Goal: Task Accomplishment & Management: Use online tool/utility

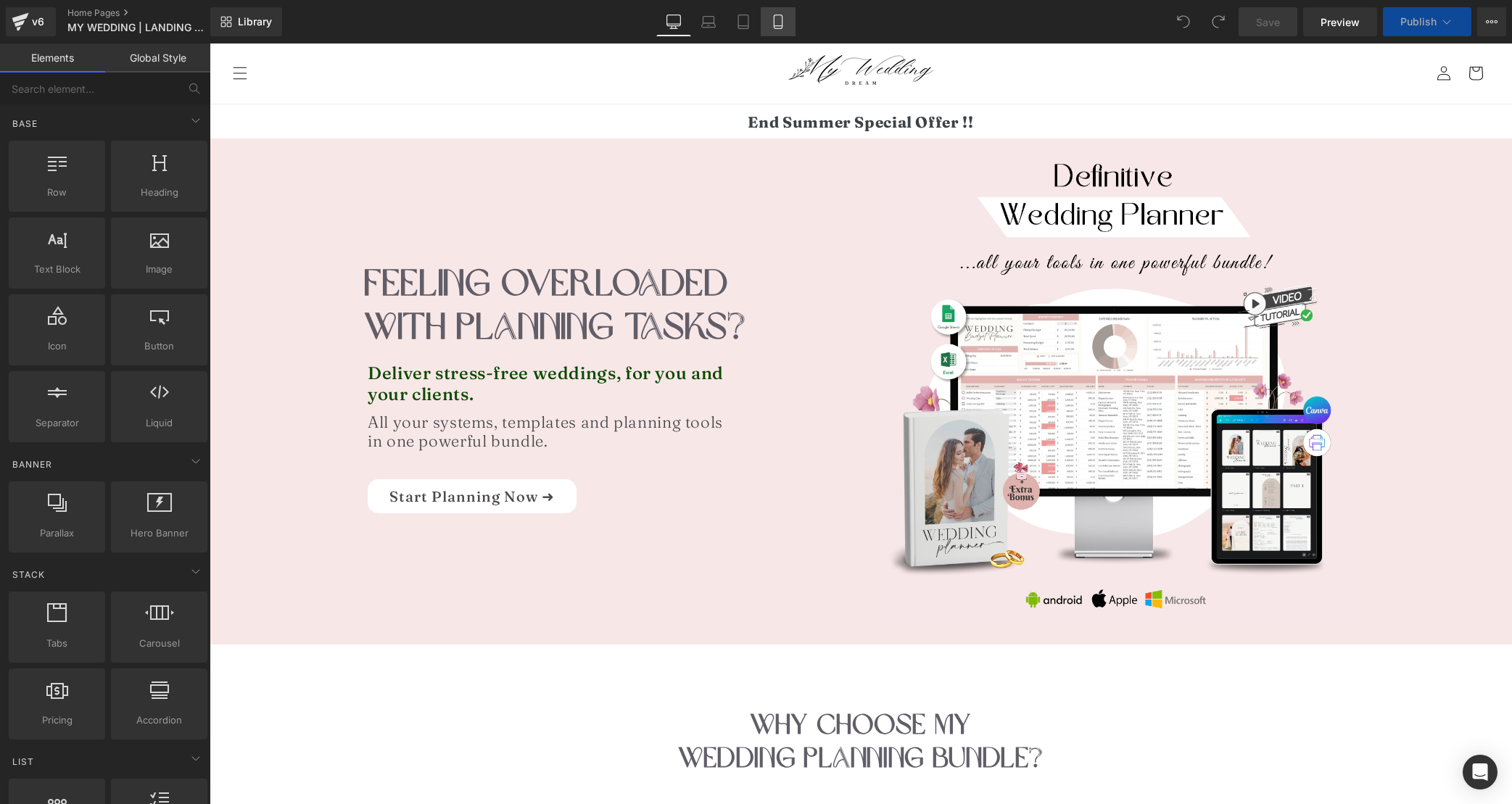
click at [787, 19] on link "Mobile" at bounding box center [777, 21] width 34 height 29
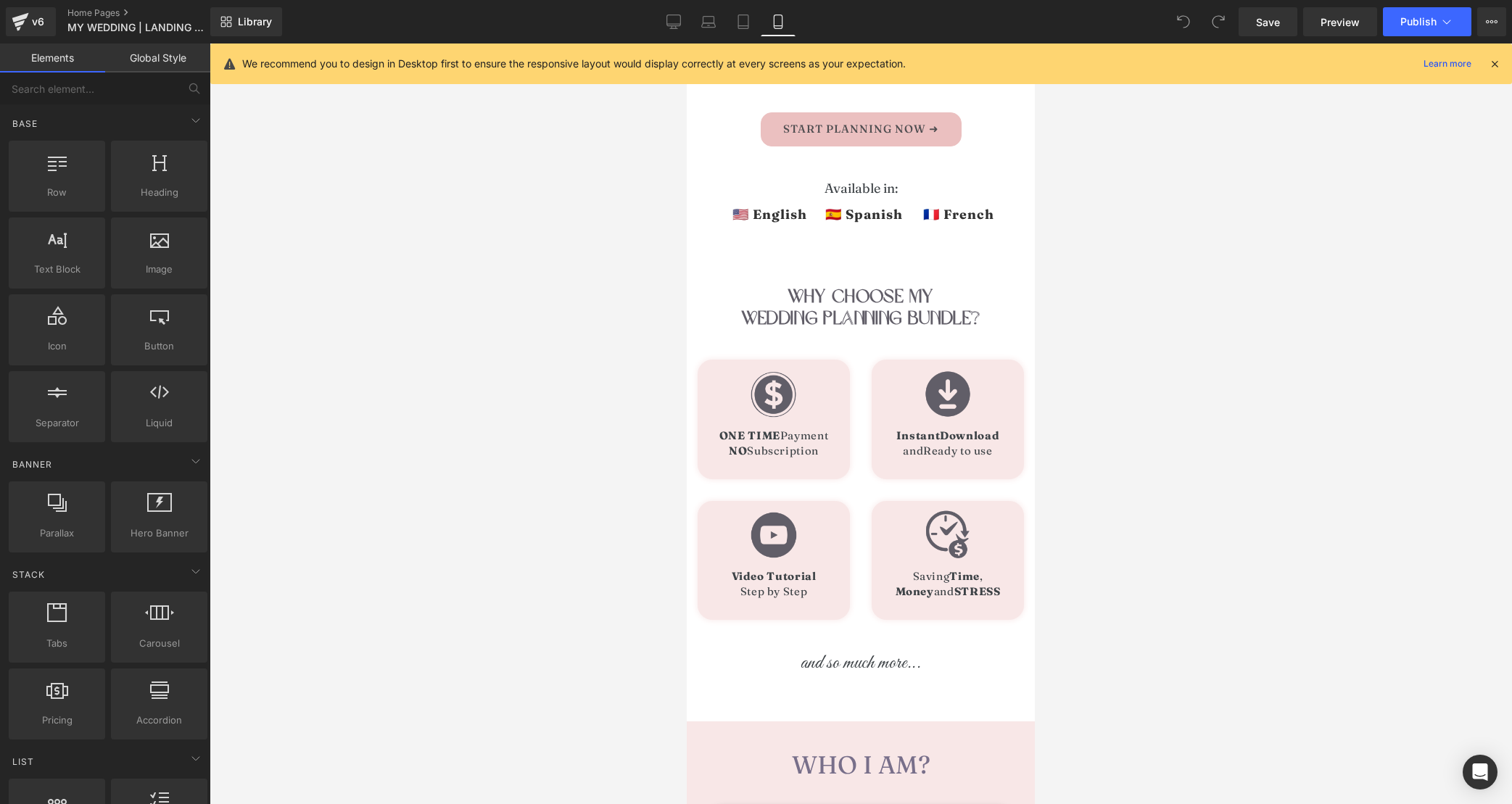
scroll to position [424, 0]
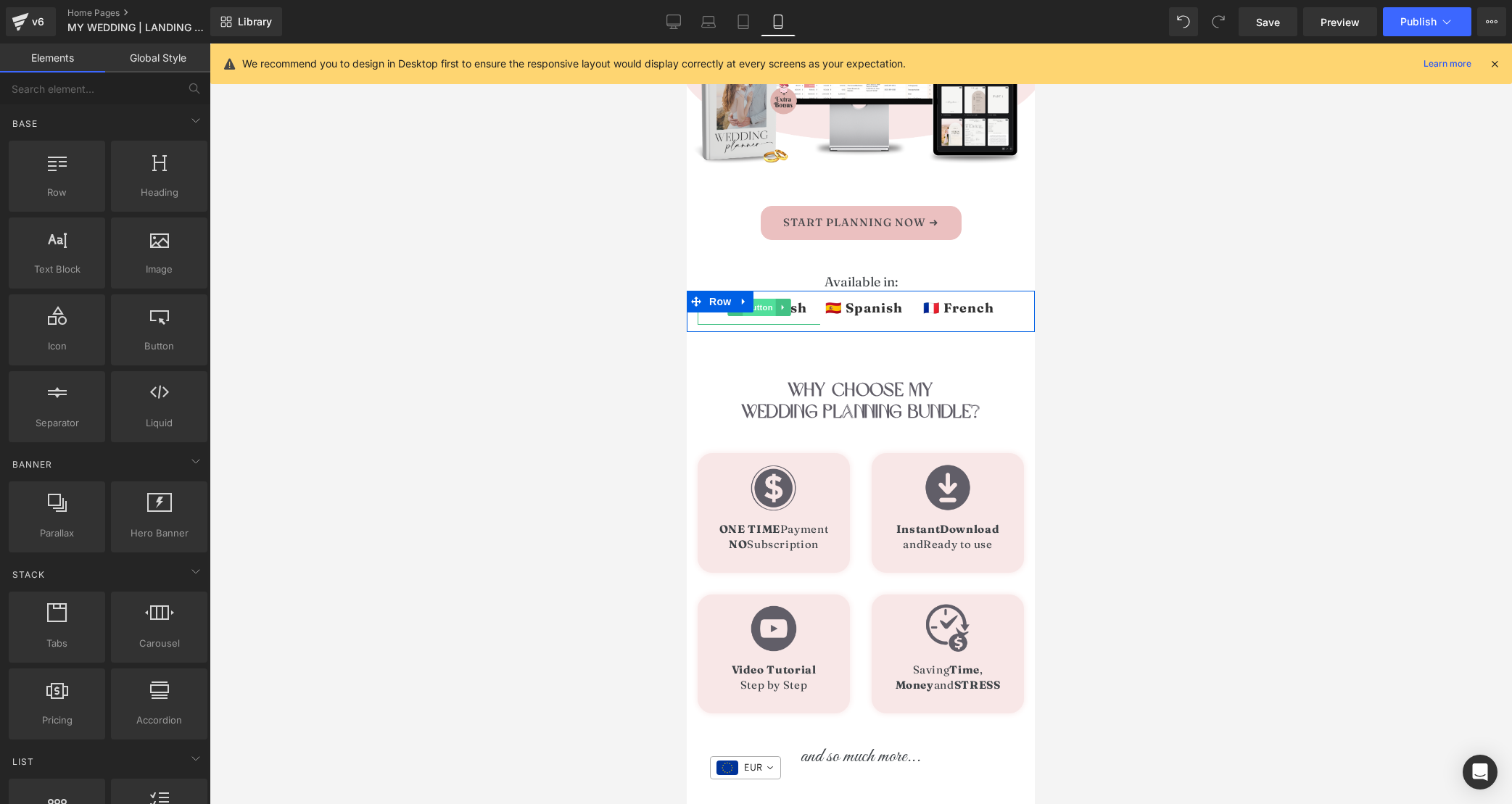
click at [764, 306] on span "Button" at bounding box center [760, 307] width 34 height 18
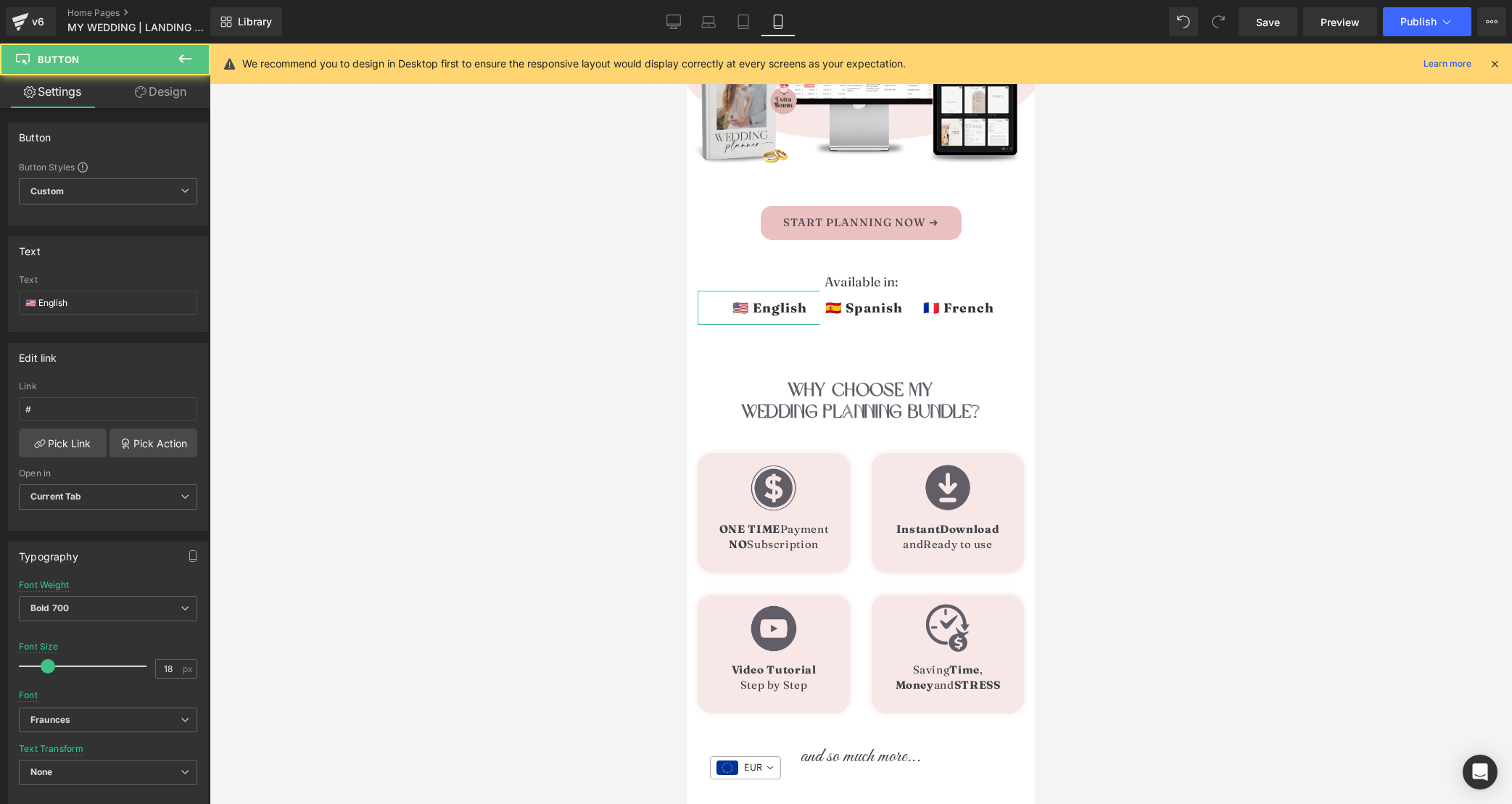
click at [179, 94] on link "Design" at bounding box center [160, 91] width 105 height 33
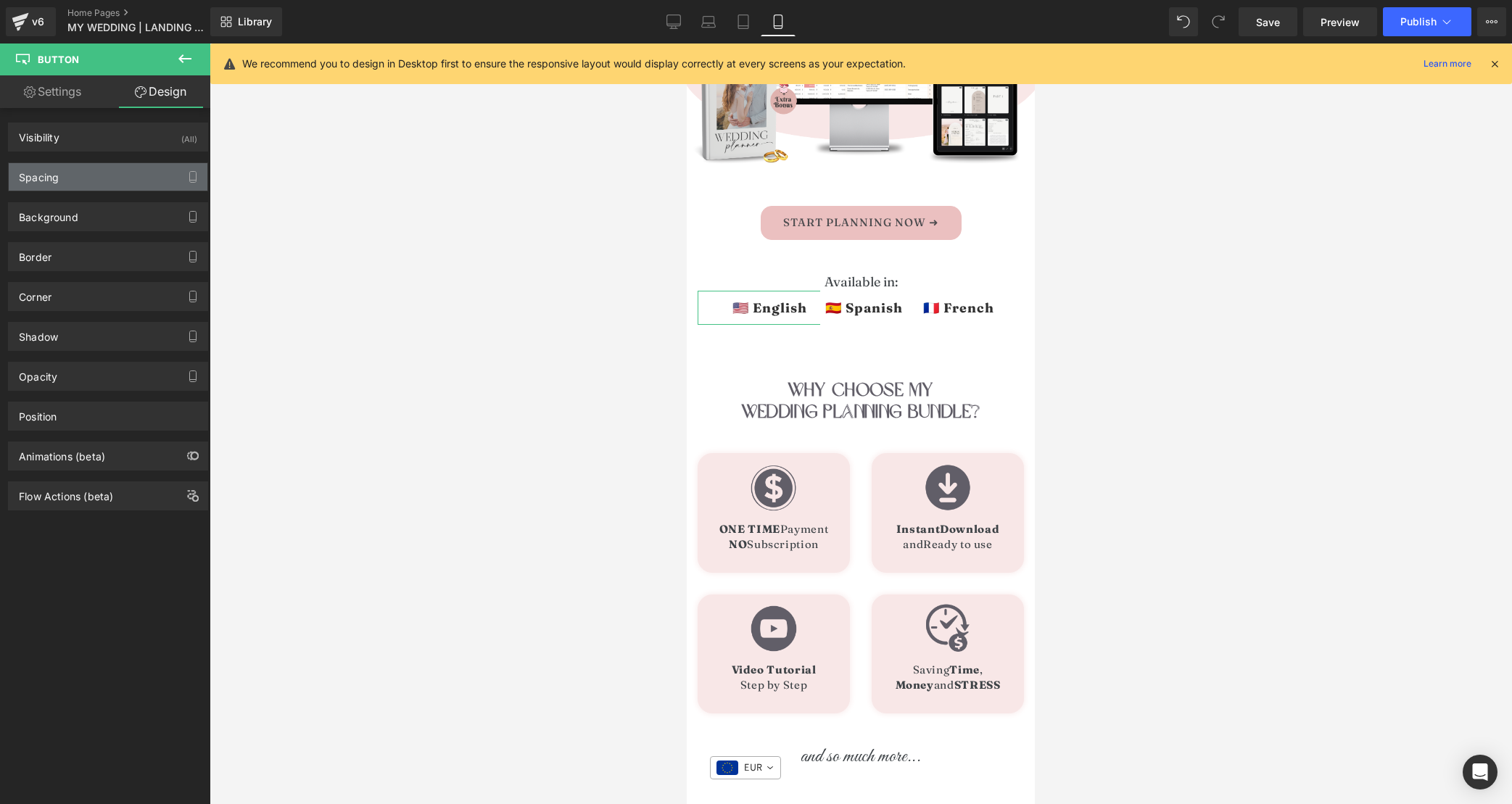
click at [75, 183] on div "Spacing" at bounding box center [107, 177] width 198 height 28
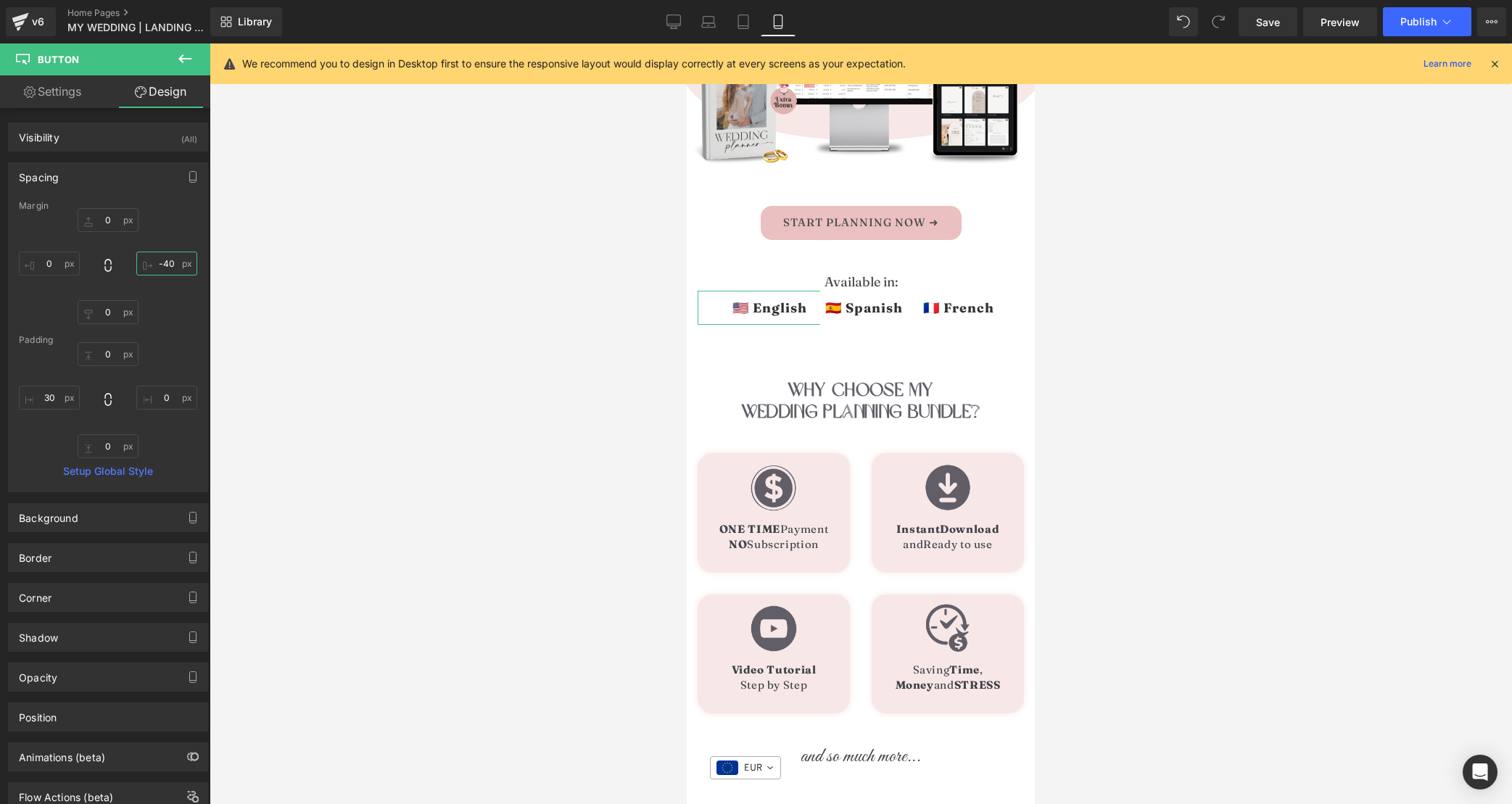
click at [167, 264] on input "text" at bounding box center [167, 263] width 61 height 24
type input "-40"
drag, startPoint x: 718, startPoint y: 76, endPoint x: 877, endPoint y: 311, distance: 283.7
click at [877, 311] on span "Button" at bounding box center [865, 307] width 34 height 18
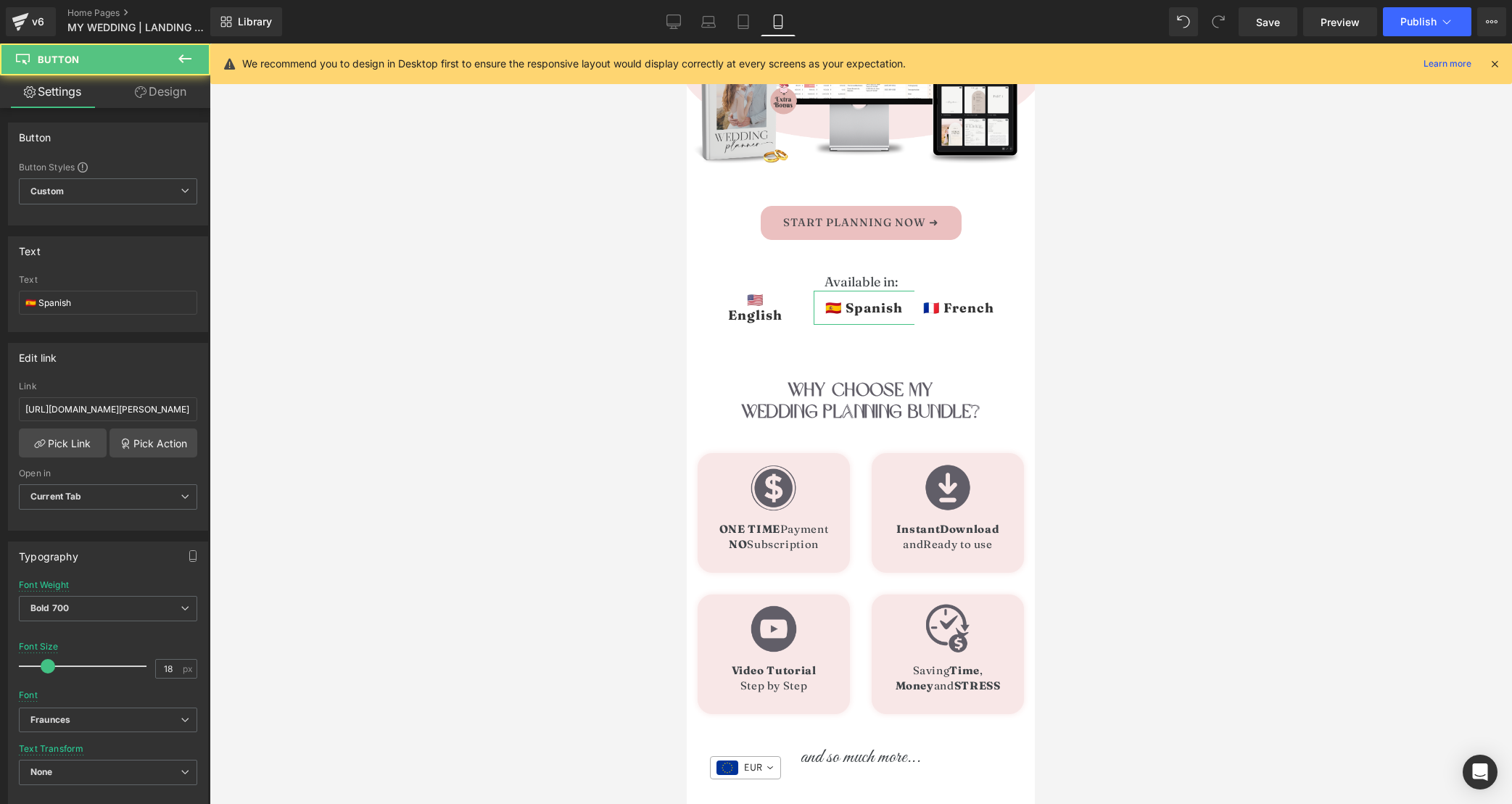
drag, startPoint x: 162, startPoint y: 96, endPoint x: 155, endPoint y: 120, distance: 25.0
click at [162, 96] on link "Design" at bounding box center [160, 91] width 105 height 33
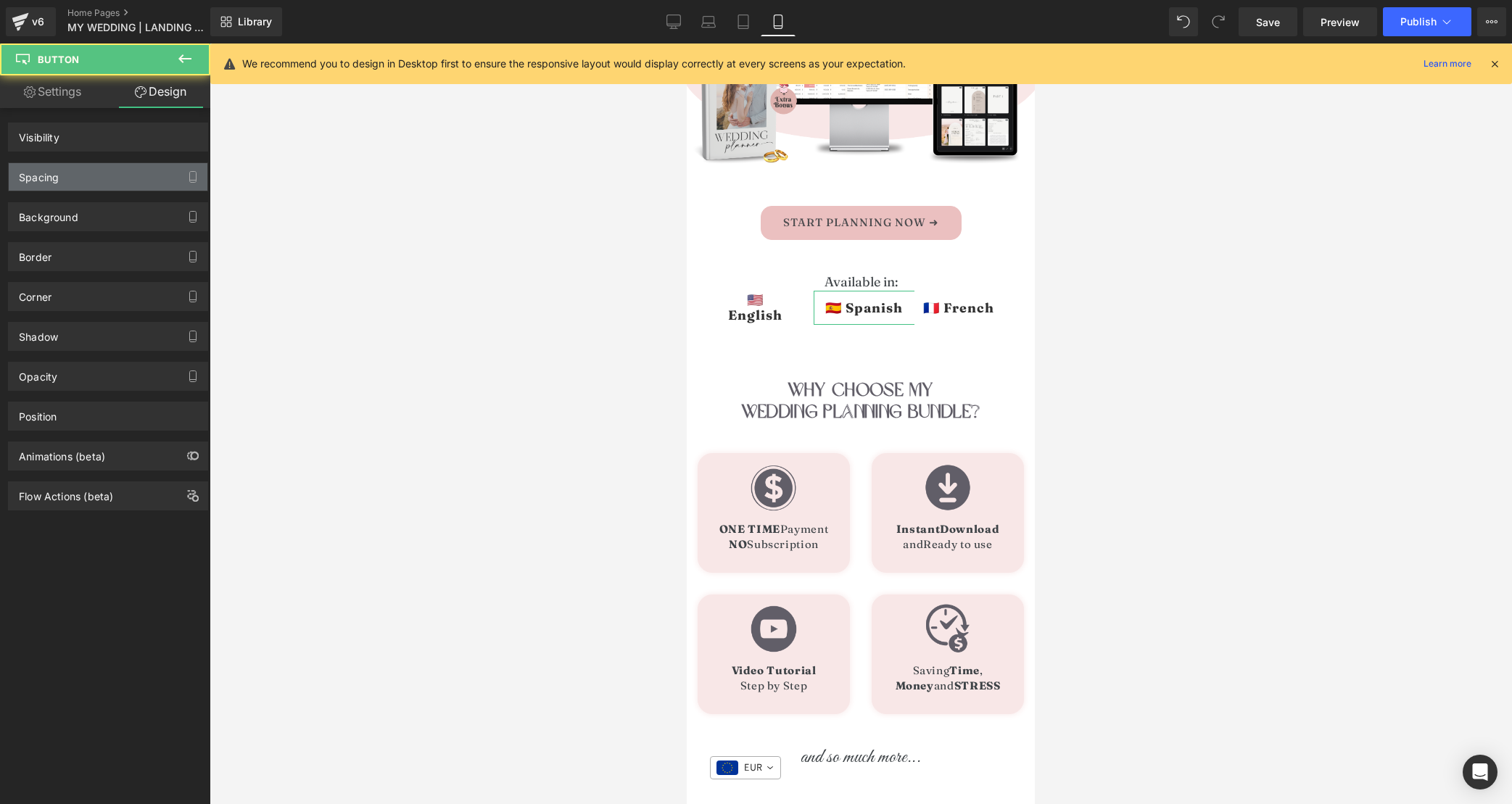
click at [129, 171] on div "Spacing" at bounding box center [107, 177] width 198 height 28
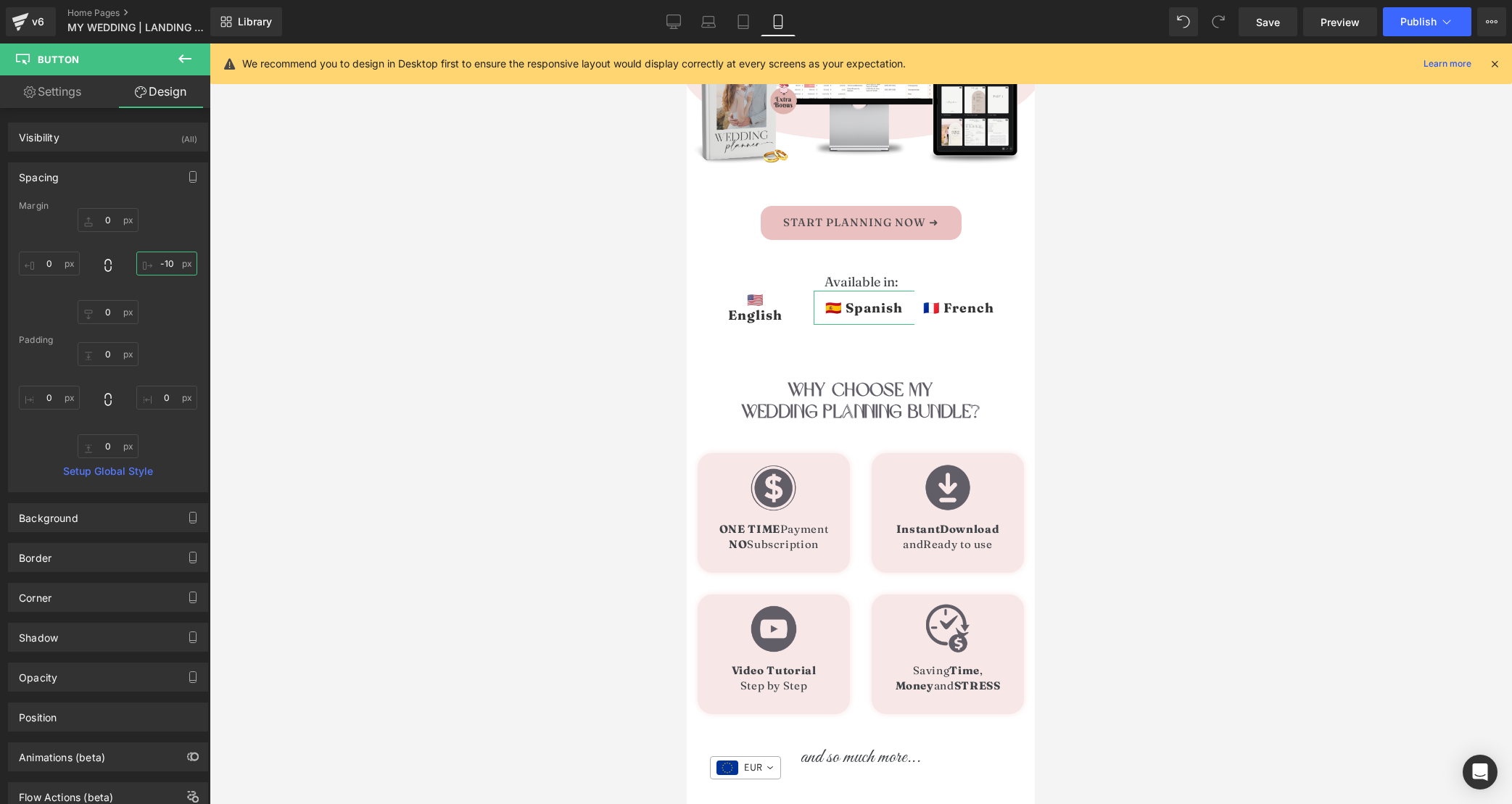
click at [172, 260] on input "-10" at bounding box center [167, 263] width 61 height 24
click at [966, 310] on span "Button" at bounding box center [960, 307] width 34 height 18
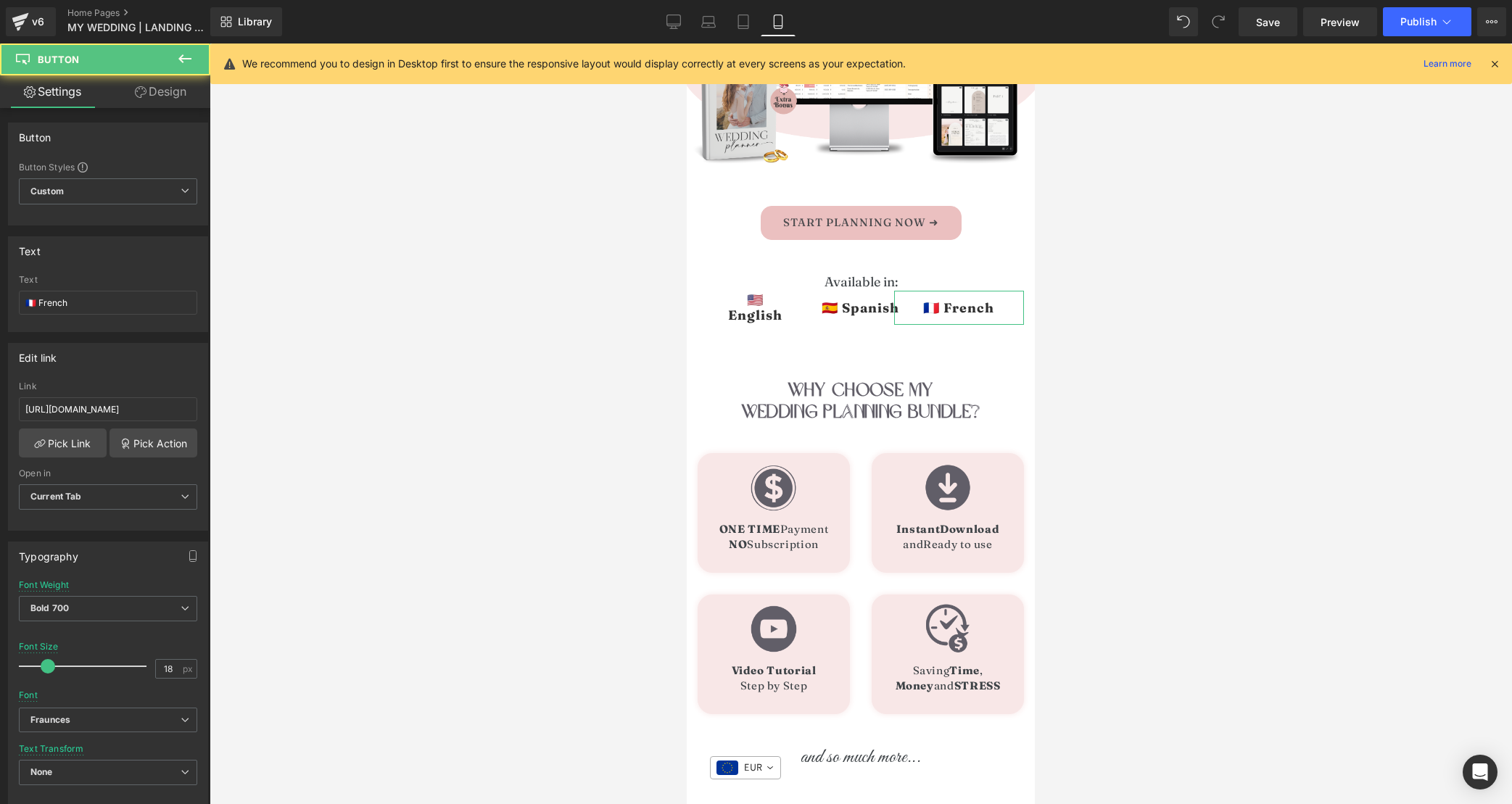
click at [162, 101] on link "Design" at bounding box center [160, 91] width 105 height 33
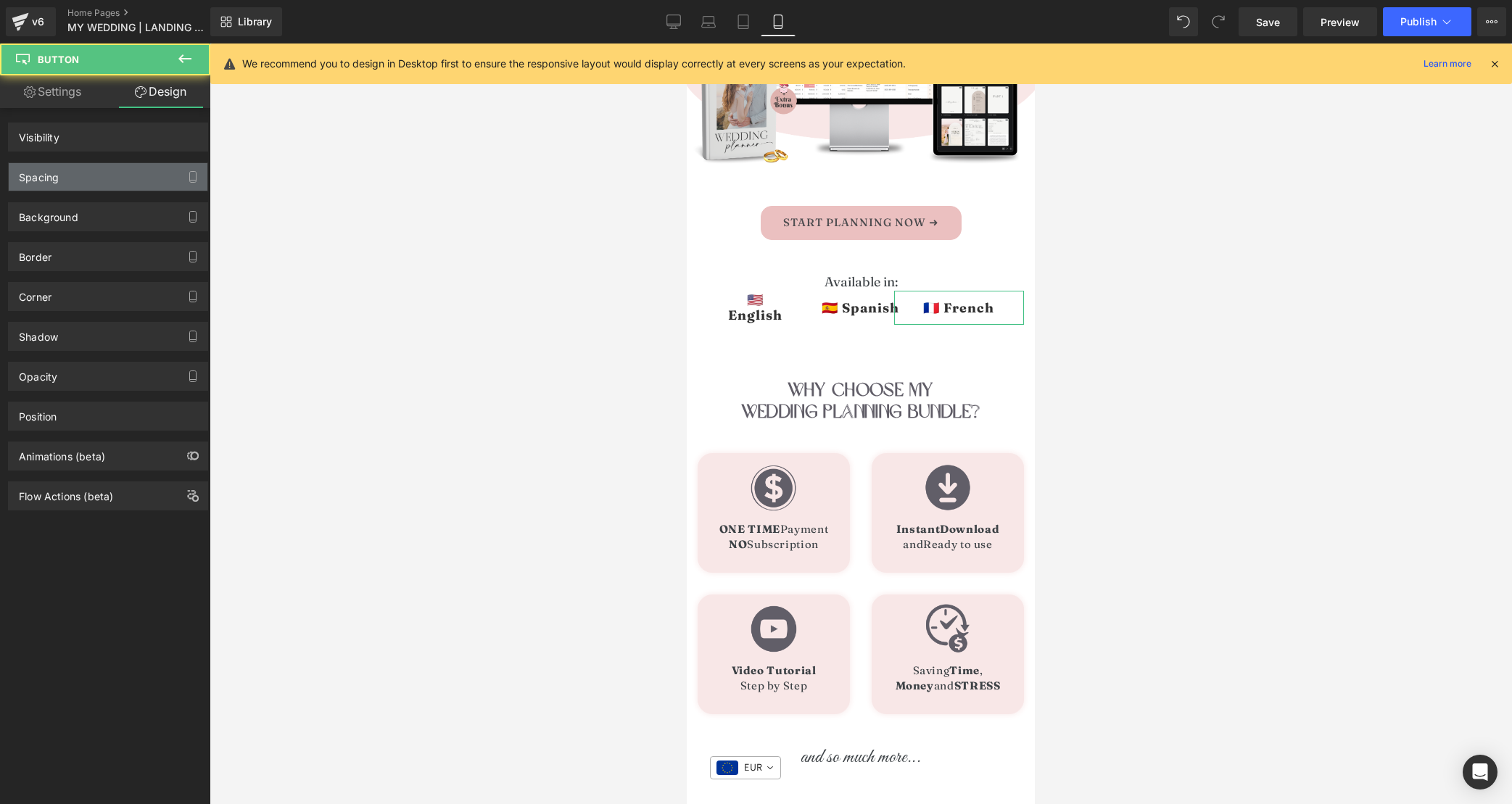
click at [113, 180] on div "Spacing" at bounding box center [107, 177] width 198 height 28
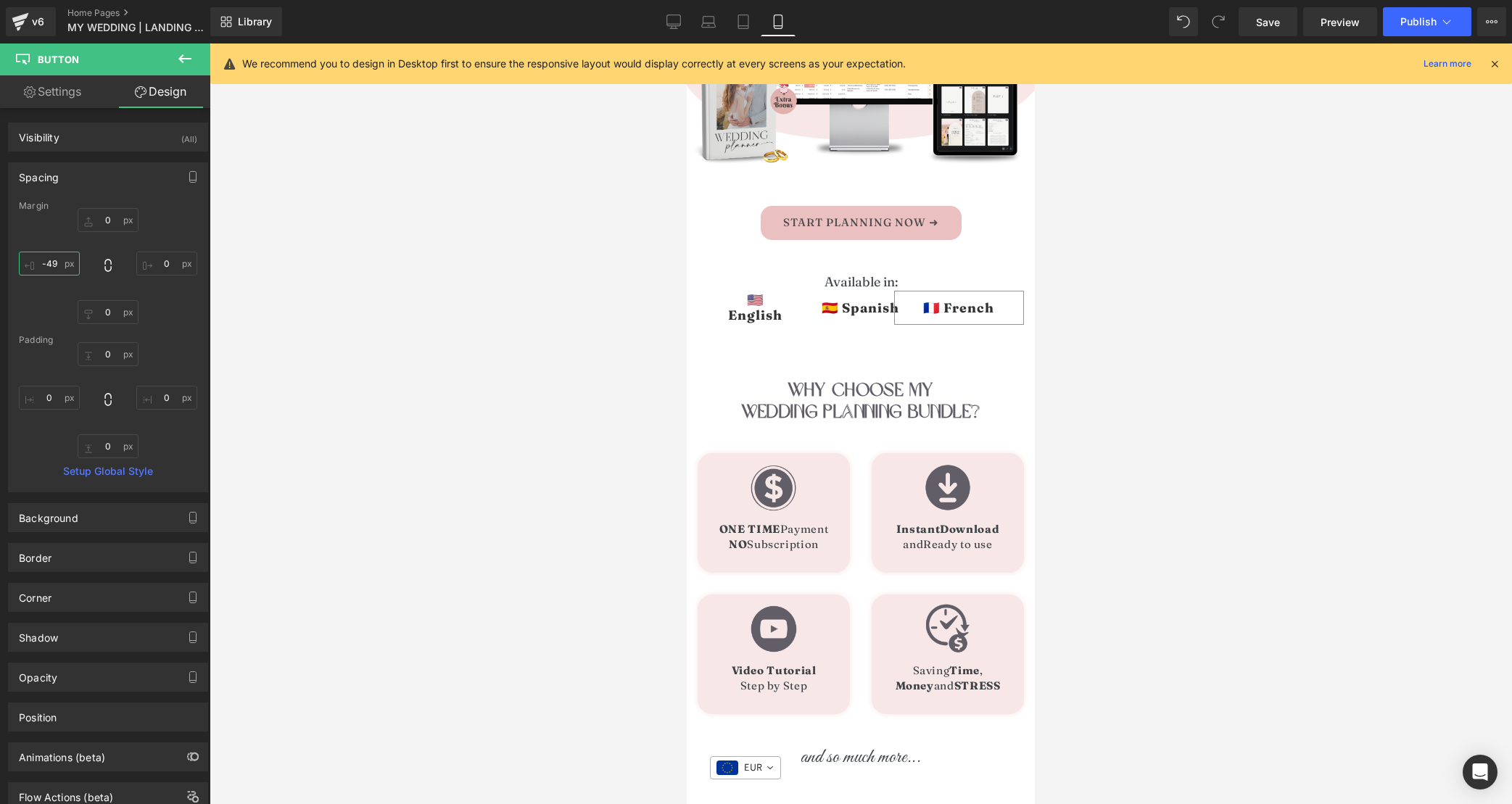
click at [60, 268] on input "text" at bounding box center [50, 263] width 61 height 24
type input "-49"
drag, startPoint x: 726, startPoint y: 301, endPoint x: 1222, endPoint y: 249, distance: 498.7
click at [726, 301] on span "Row" at bounding box center [720, 302] width 29 height 21
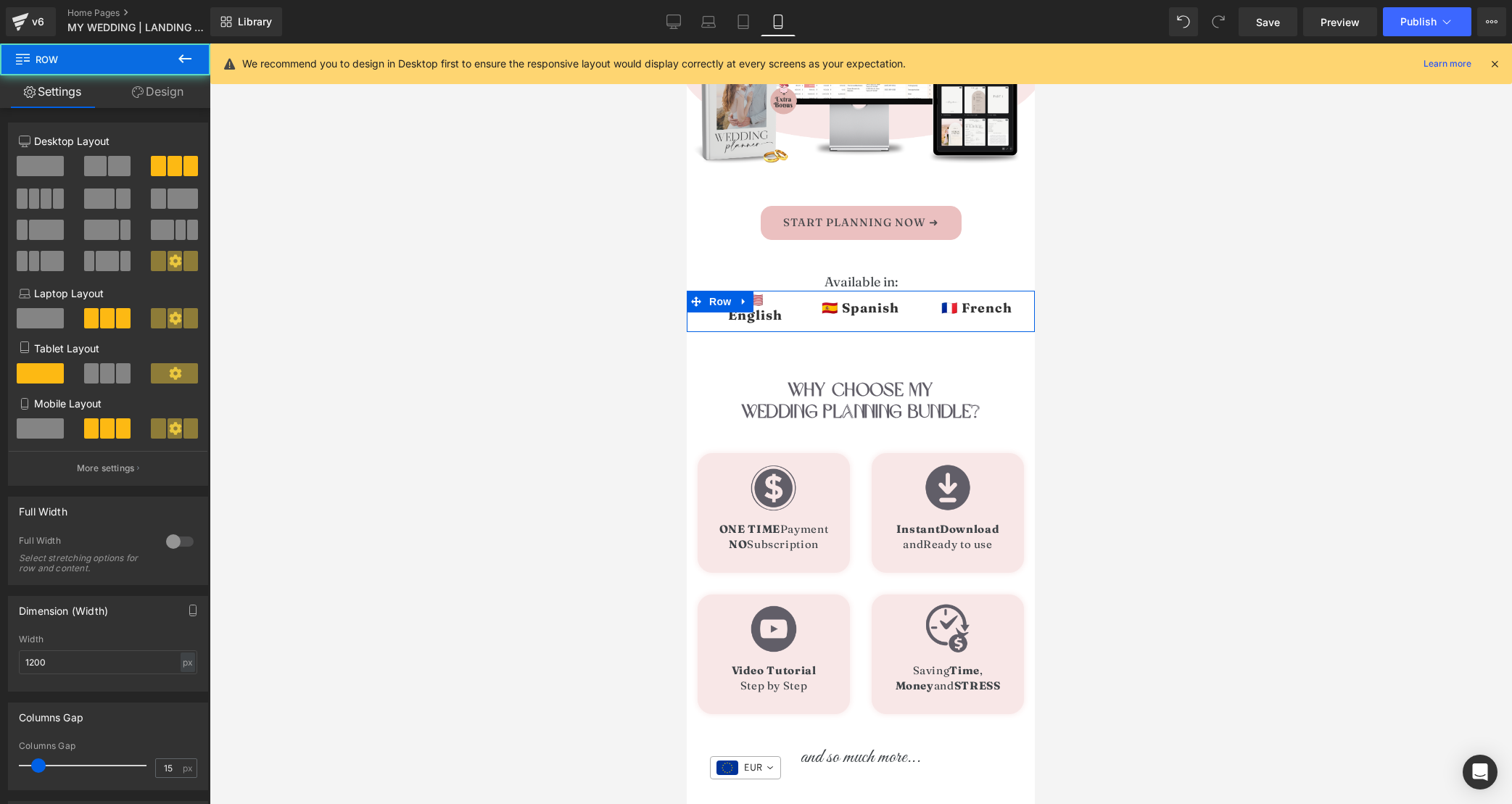
click at [135, 94] on icon at bounding box center [137, 92] width 11 height 11
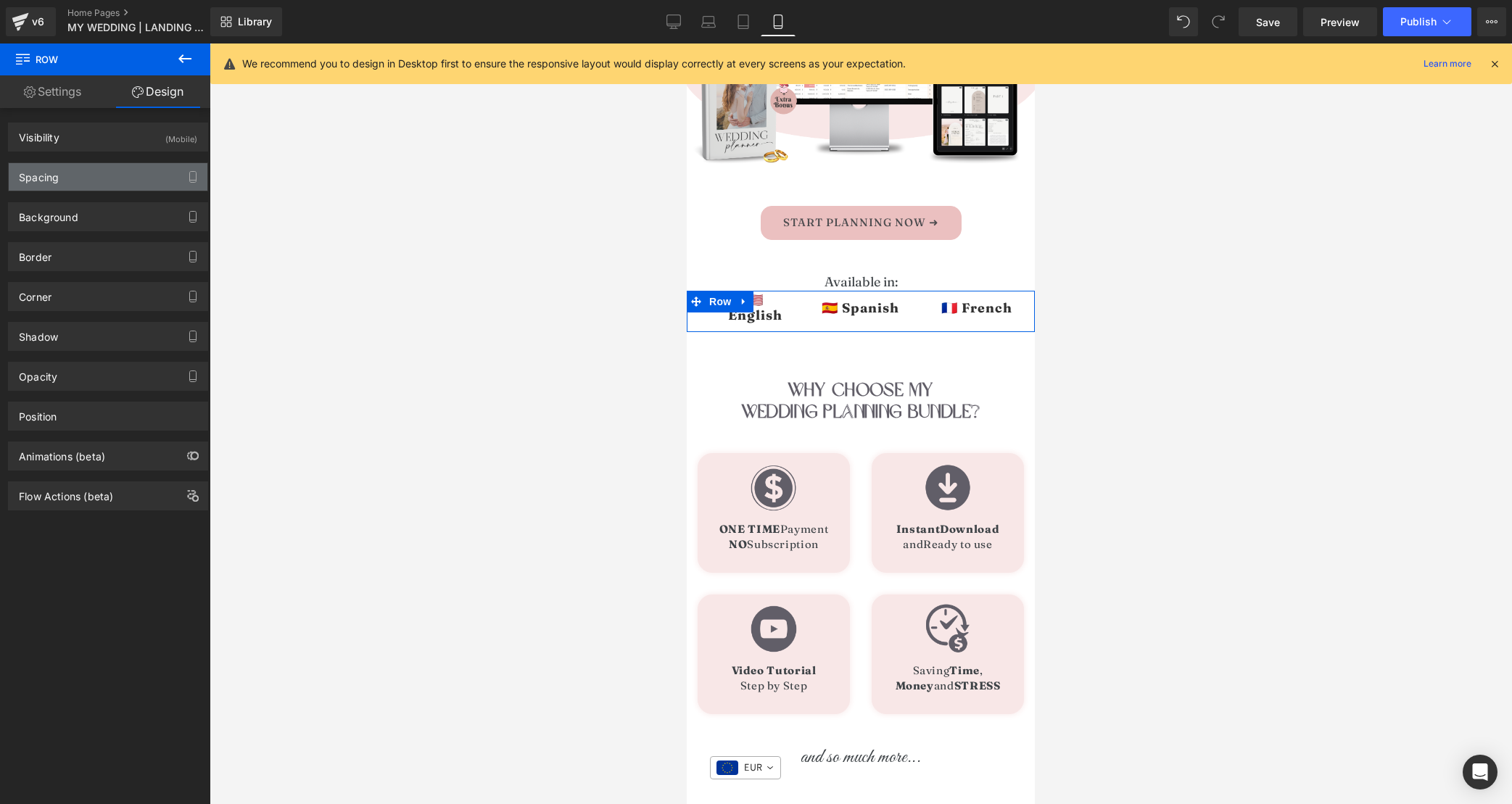
click at [29, 175] on div "Spacing" at bounding box center [39, 173] width 40 height 21
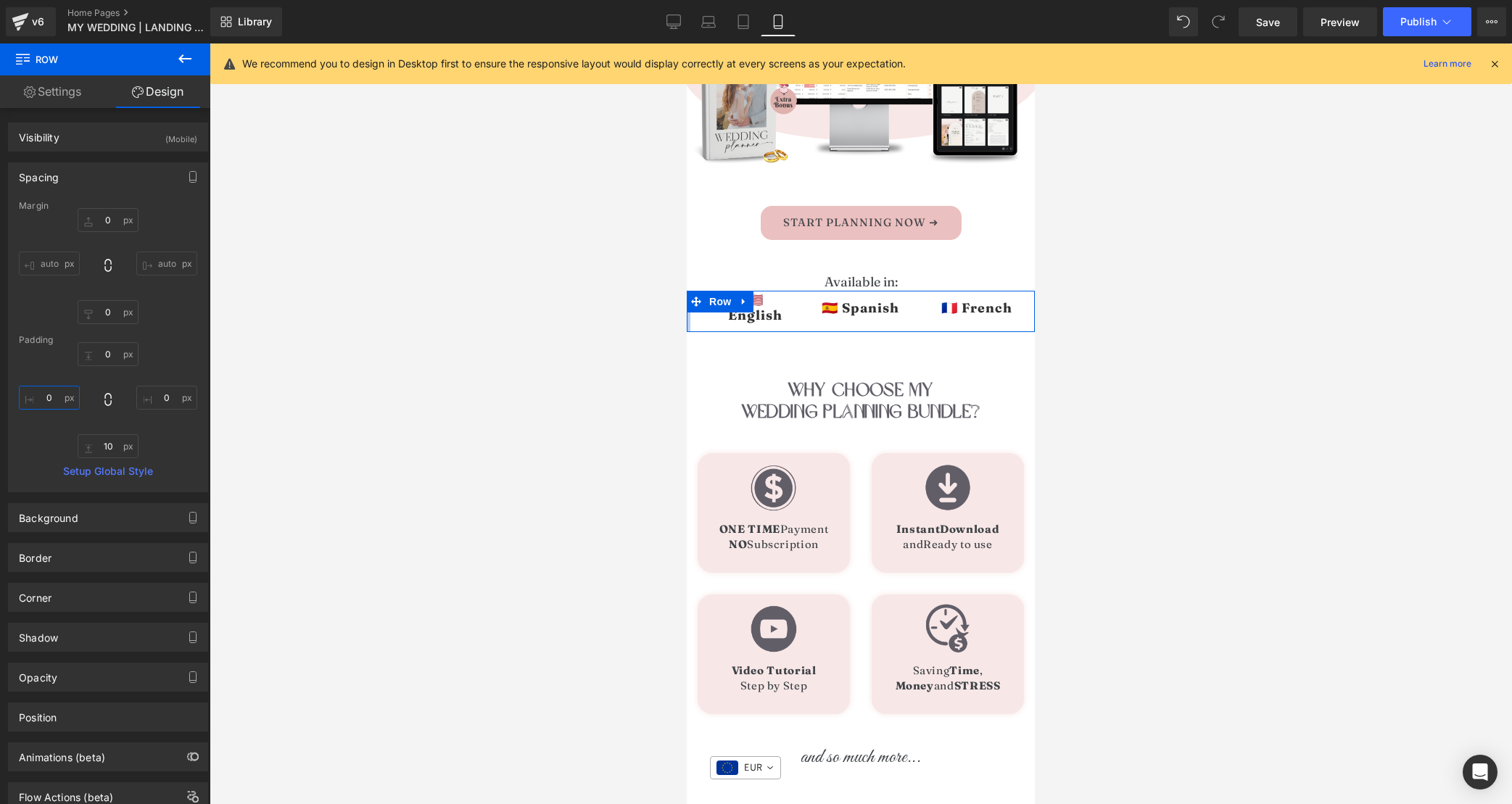
click at [54, 394] on input "text" at bounding box center [50, 397] width 61 height 24
type input "2"
type input "10"
click at [166, 393] on input "text" at bounding box center [167, 397] width 61 height 24
click at [167, 397] on input "text" at bounding box center [167, 397] width 61 height 24
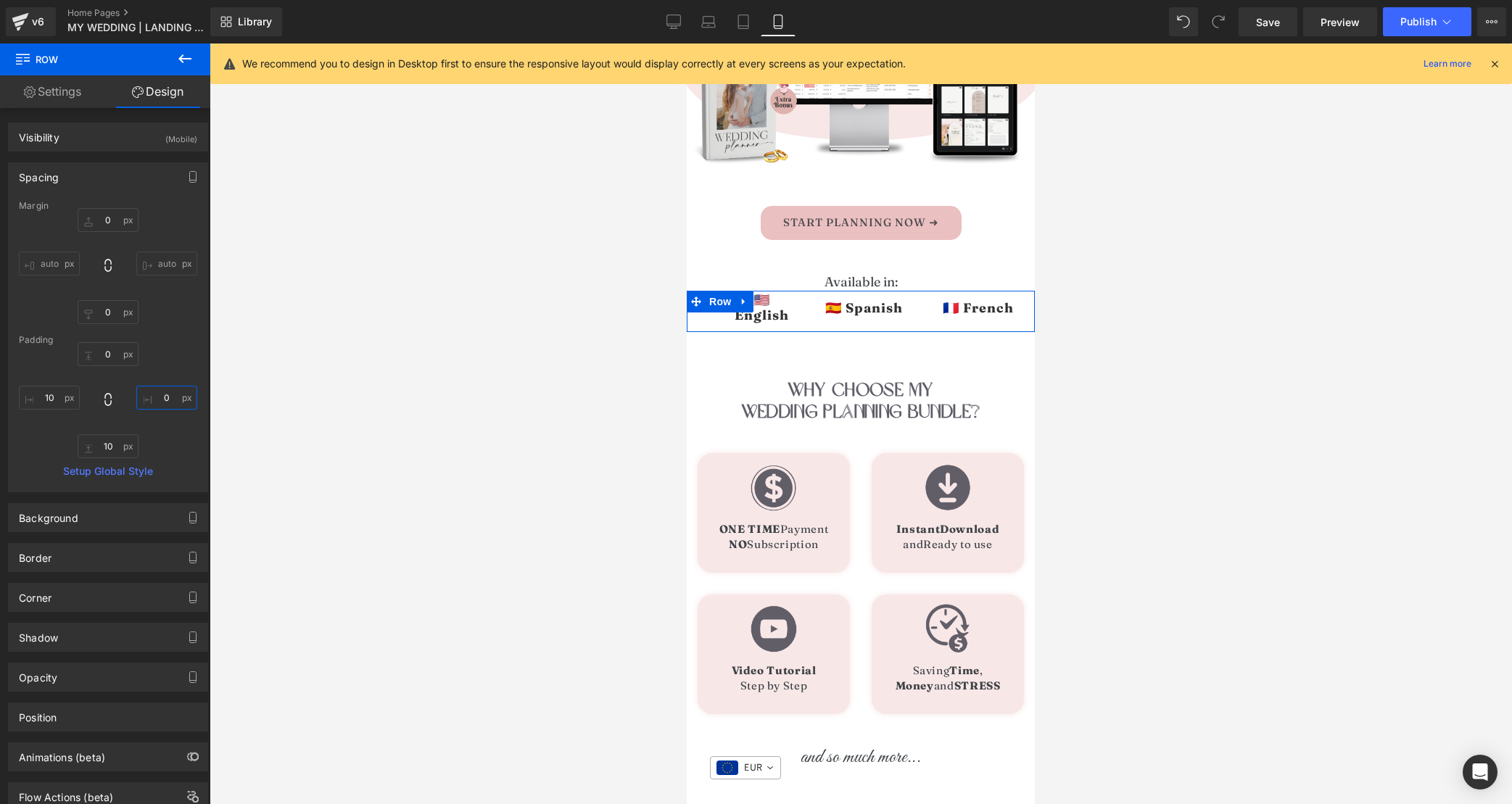
type input "0"
type input "10"
click at [71, 399] on input "10" at bounding box center [50, 397] width 61 height 24
click at [70, 399] on input "10" at bounding box center [50, 397] width 61 height 24
click at [170, 399] on input "10" at bounding box center [167, 397] width 61 height 24
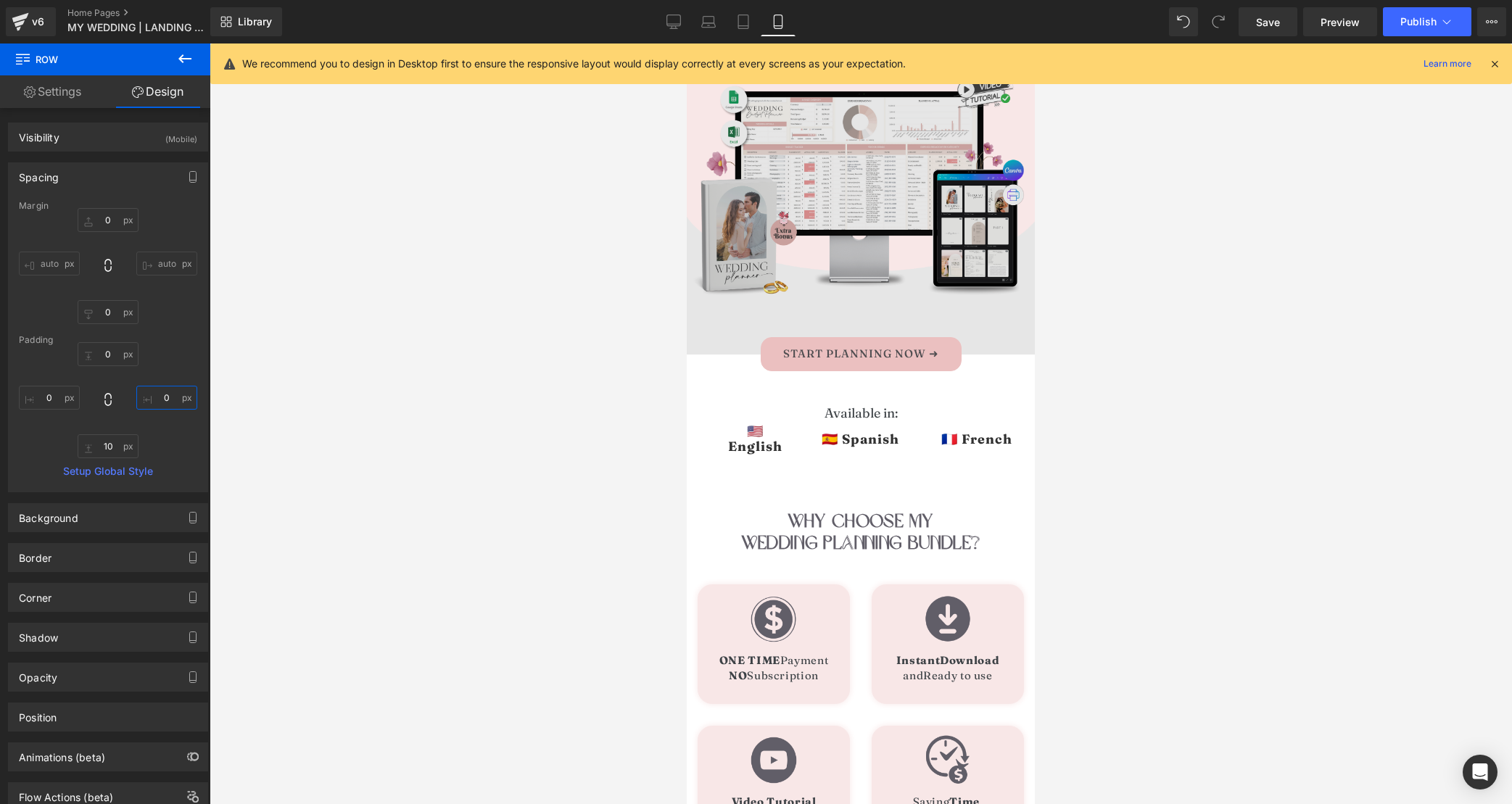
scroll to position [257, 0]
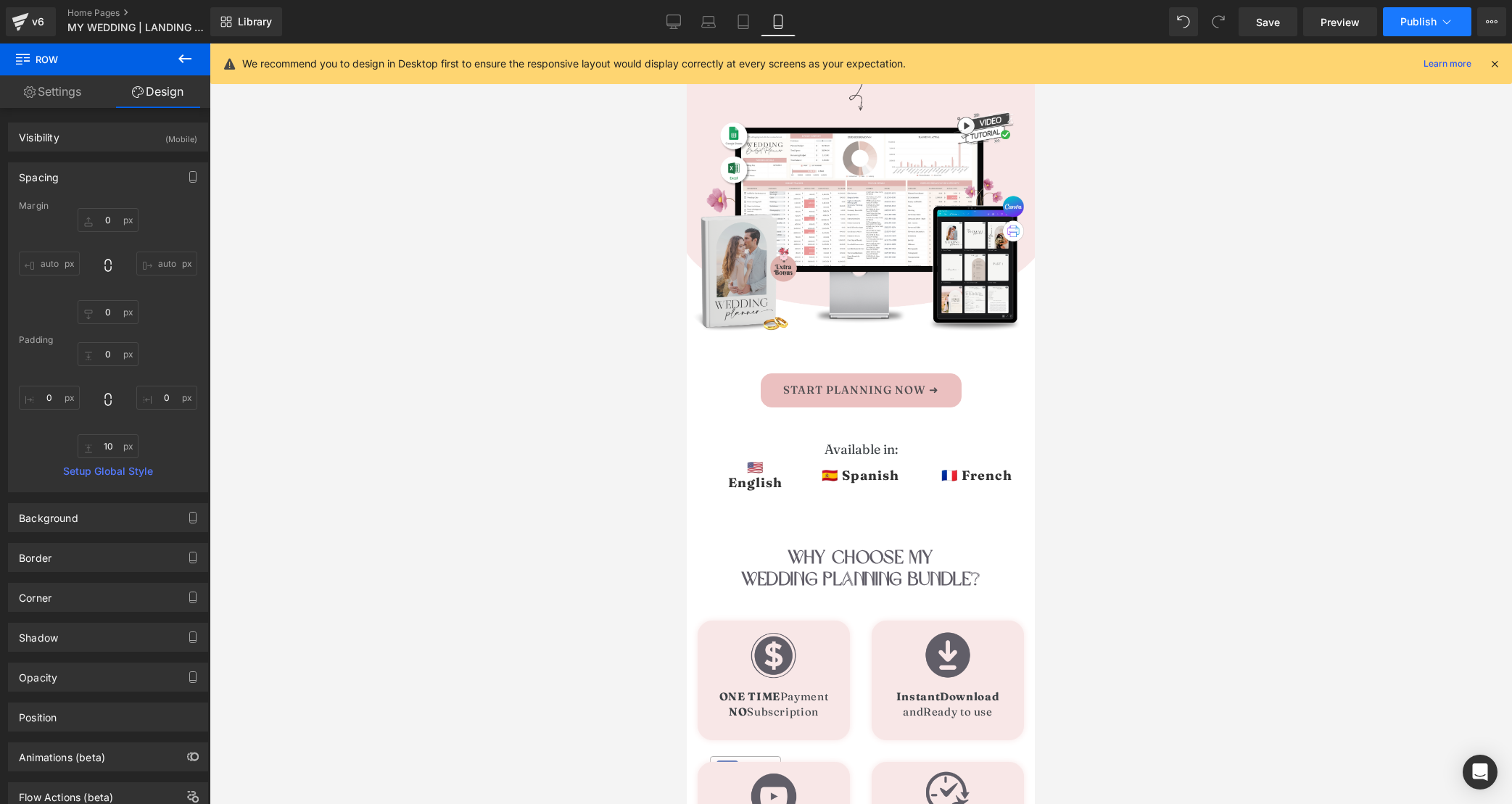
click at [1428, 33] on button "Publish" at bounding box center [1428, 21] width 89 height 29
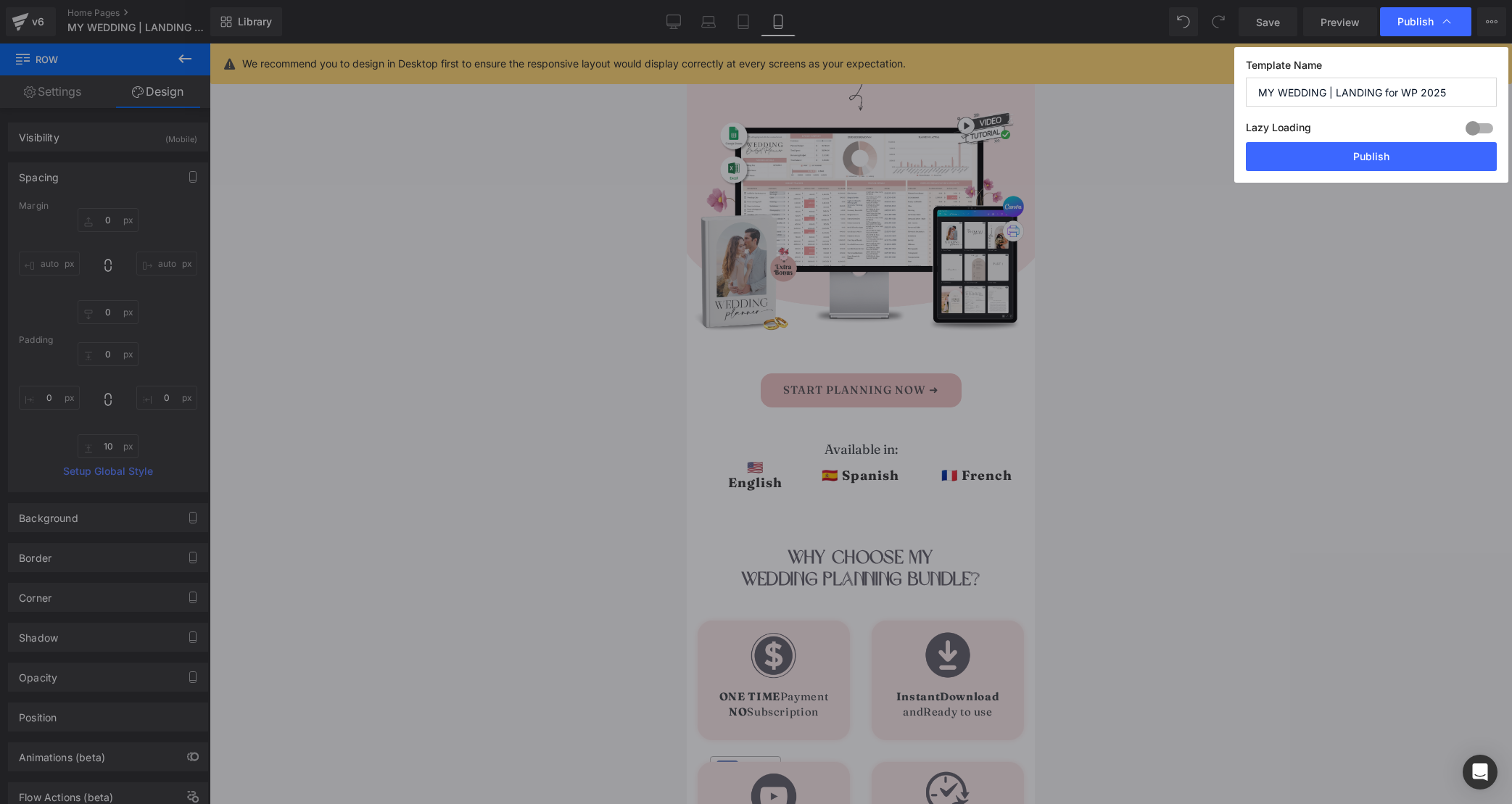
click at [1320, 163] on button "Publish" at bounding box center [1372, 157] width 251 height 29
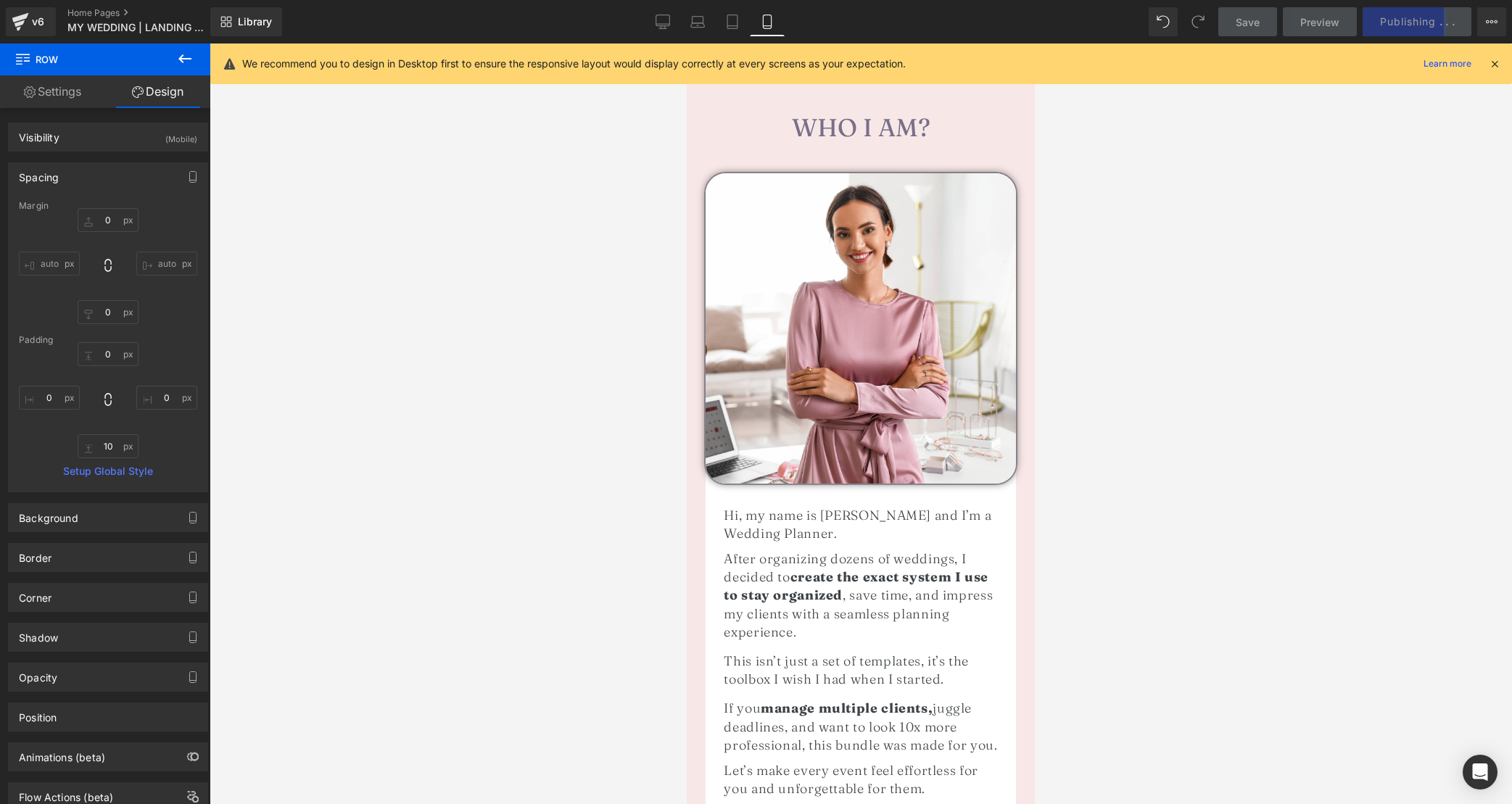
scroll to position [1143, 0]
